Goal: Task Accomplishment & Management: Manage account settings

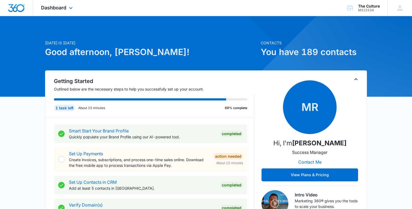
click at [67, 10] on div "Dashboard Apps Reputation Websites Forms CRM Email Social POS Content Ads Intel…" at bounding box center [57, 8] width 49 height 16
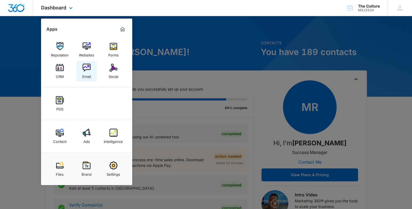
click at [88, 67] on img at bounding box center [87, 68] width 8 height 8
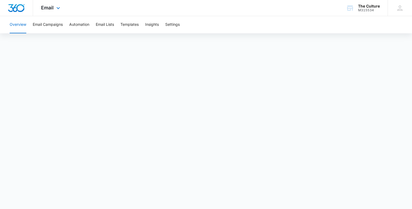
click at [55, 12] on div "Email Apps Reputation Websites Forms CRM Email Social POS Content Ads Intellige…" at bounding box center [51, 8] width 36 height 16
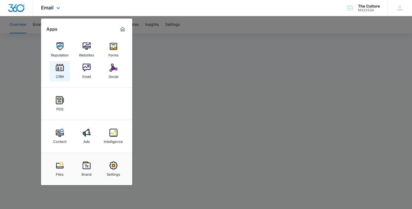
click at [60, 69] on img at bounding box center [60, 68] width 8 height 8
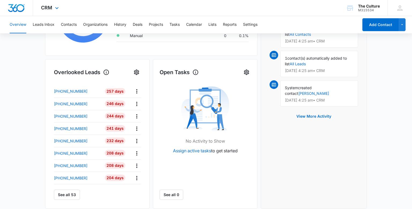
scroll to position [36, 0]
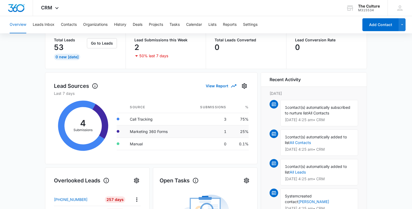
click at [148, 132] on td "Marketing 360 Forms" at bounding box center [156, 131] width 60 height 12
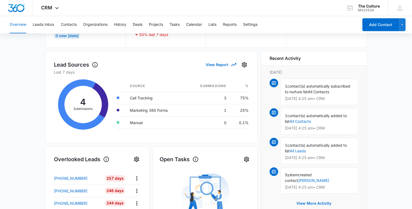
scroll to position [60, 0]
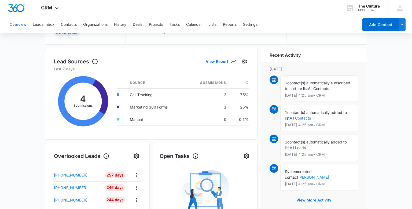
click at [329, 175] on link "[PERSON_NAME]" at bounding box center [313, 177] width 31 height 5
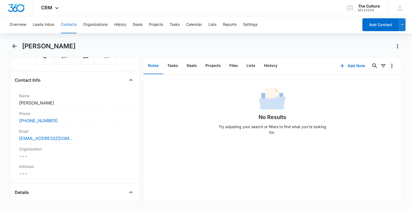
scroll to position [72, 0]
click at [58, 141] on link "[EMAIL_ADDRESS][DOMAIN_NAME]" at bounding box center [46, 138] width 54 height 6
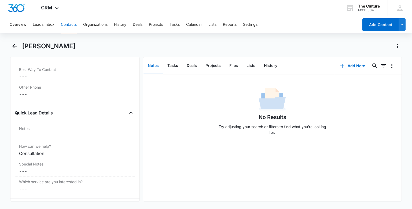
scroll to position [409, 0]
drag, startPoint x: 53, startPoint y: 152, endPoint x: 19, endPoint y: 153, distance: 34.1
click at [19, 153] on div "Consultation" at bounding box center [75, 152] width 112 height 6
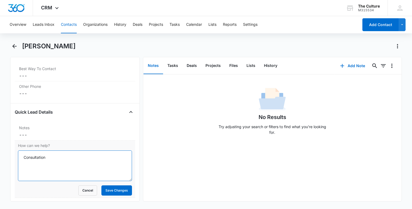
drag, startPoint x: 53, startPoint y: 158, endPoint x: 21, endPoint y: 160, distance: 32.8
click at [21, 160] on textarea "Consultation" at bounding box center [75, 165] width 114 height 31
